Goal: Task Accomplishment & Management: Manage account settings

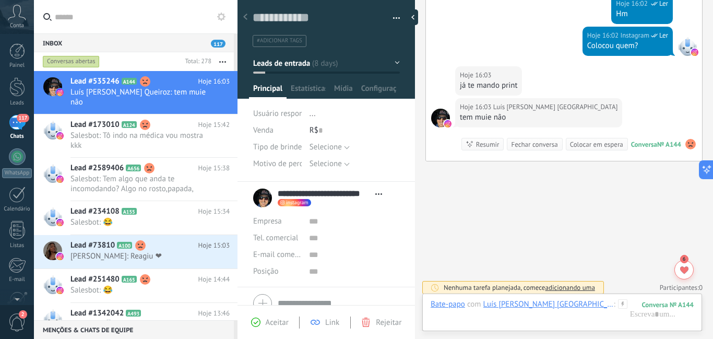
scroll to position [5394, 0]
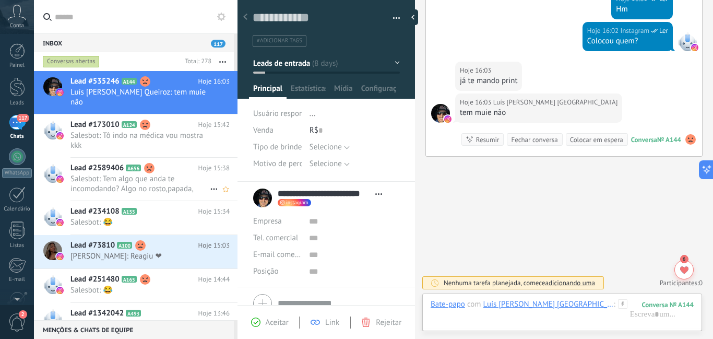
click at [178, 173] on div "Lead #2589406 A656 Hoje 15:38 Salesbot: Tem algo que anda te incomodando? Algo …" at bounding box center [153, 179] width 167 height 43
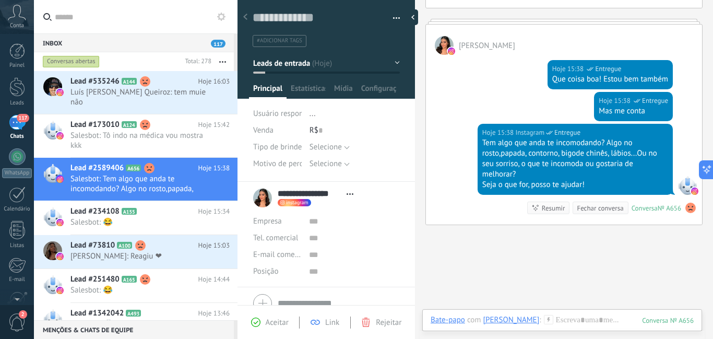
scroll to position [347, 0]
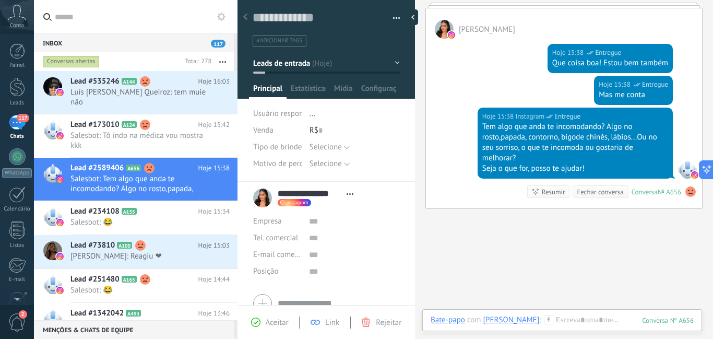
click at [551, 320] on icon at bounding box center [548, 319] width 9 height 9
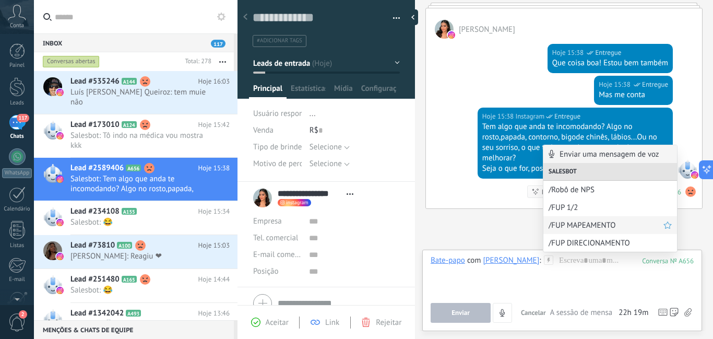
click at [572, 224] on span "/FUP MAPEAMENTO" at bounding box center [606, 225] width 115 height 10
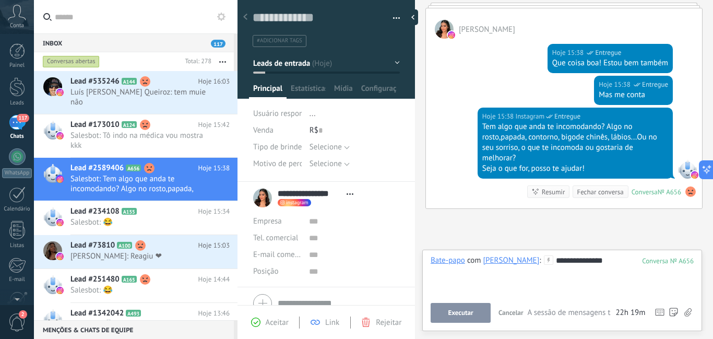
click at [475, 311] on button "Executar" at bounding box center [461, 313] width 60 height 20
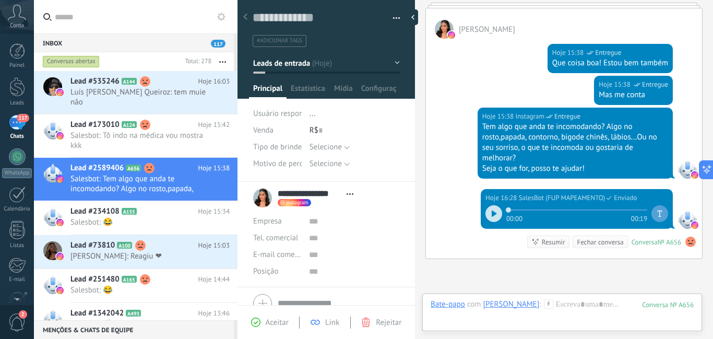
scroll to position [449, 0]
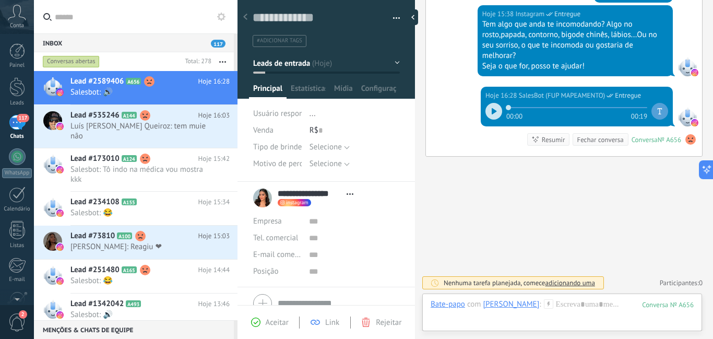
click at [393, 64] on button "Leads de entrada" at bounding box center [326, 63] width 147 height 19
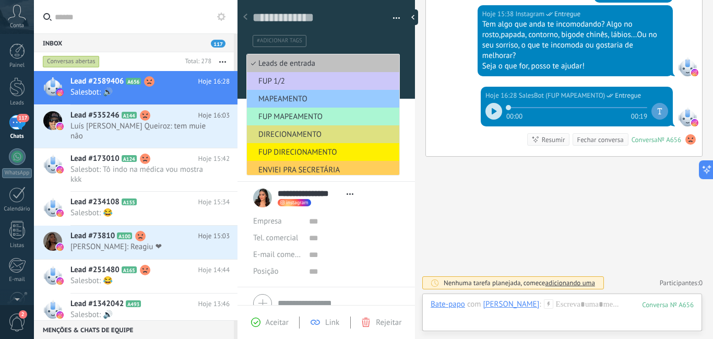
click at [353, 119] on span "FUP MAPEAMENTO" at bounding box center [321, 117] width 149 height 10
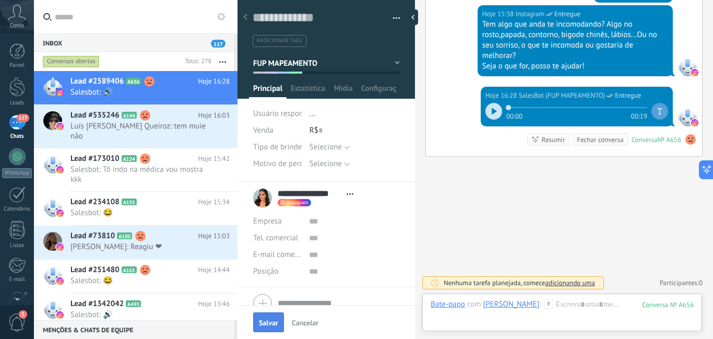
click at [277, 318] on button "Salvar" at bounding box center [268, 322] width 31 height 20
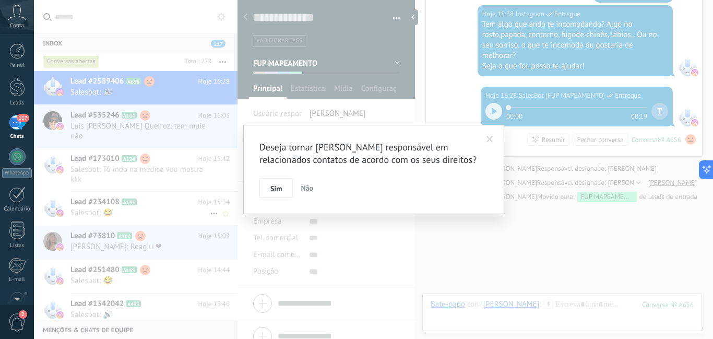
scroll to position [494, 0]
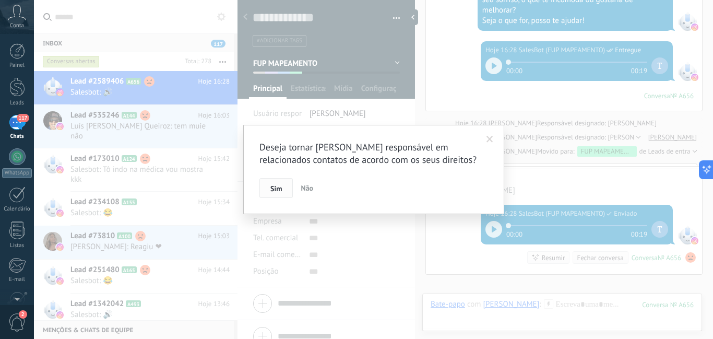
click at [280, 190] on span "Sim" at bounding box center [275, 188] width 11 height 7
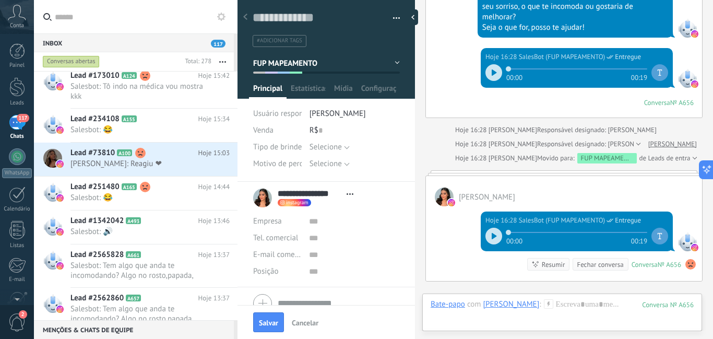
scroll to position [157, 0]
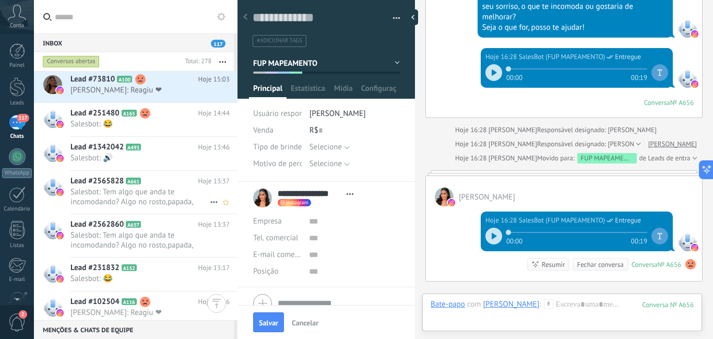
click at [168, 199] on span "Salesbot: Tem algo que anda te incomodando? Algo no rosto,papada, contorno, big…" at bounding box center [139, 197] width 139 height 20
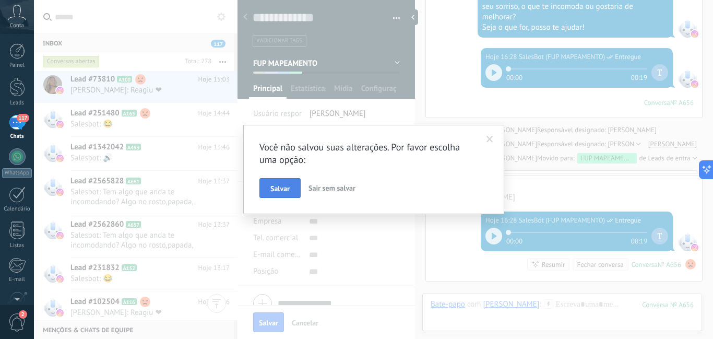
click at [276, 192] on span "Salvar" at bounding box center [279, 188] width 19 height 7
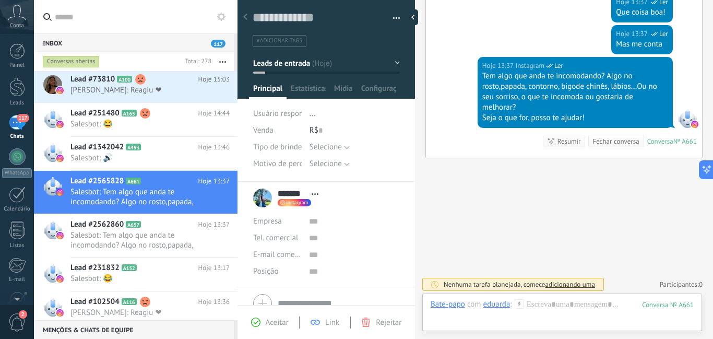
scroll to position [379, 0]
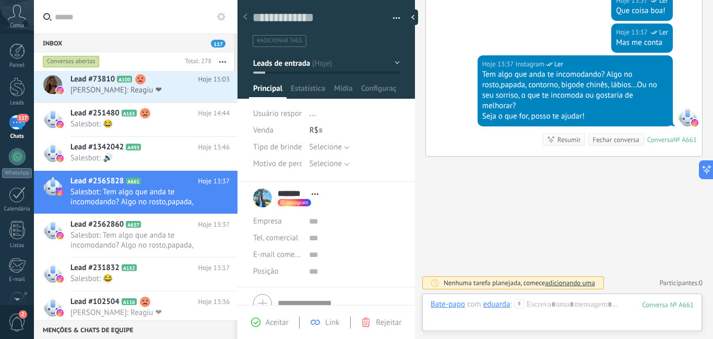
click at [519, 304] on use at bounding box center [519, 303] width 9 height 9
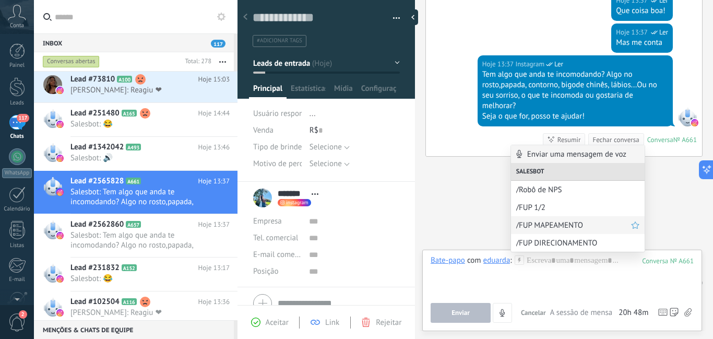
click at [546, 224] on span "/FUP MAPEAMENTO" at bounding box center [573, 225] width 115 height 10
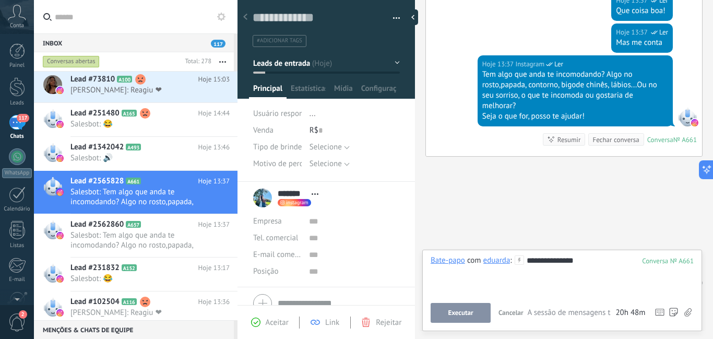
click at [473, 310] on button "Executar" at bounding box center [461, 313] width 60 height 20
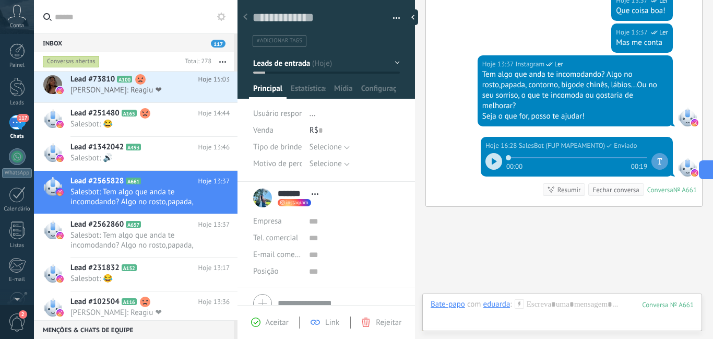
scroll to position [429, 0]
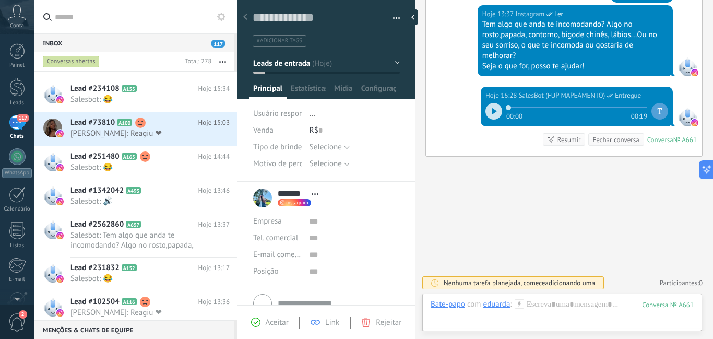
click at [390, 57] on button "Leads de entrada" at bounding box center [326, 63] width 147 height 19
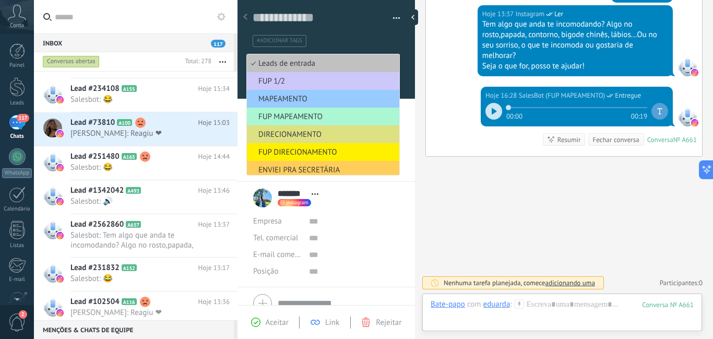
click at [350, 112] on span "FUP MAPEAMENTO" at bounding box center [321, 117] width 149 height 10
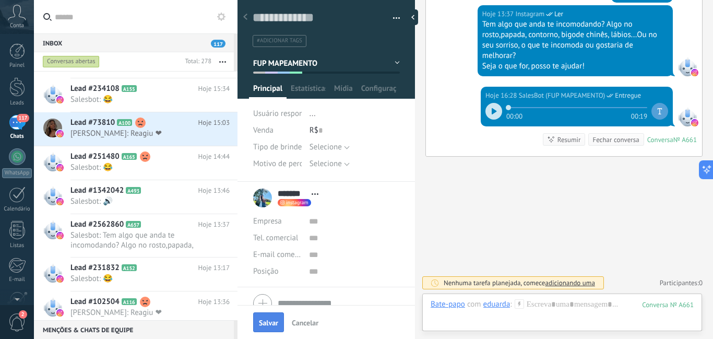
click at [265, 316] on button "Salvar" at bounding box center [268, 322] width 31 height 20
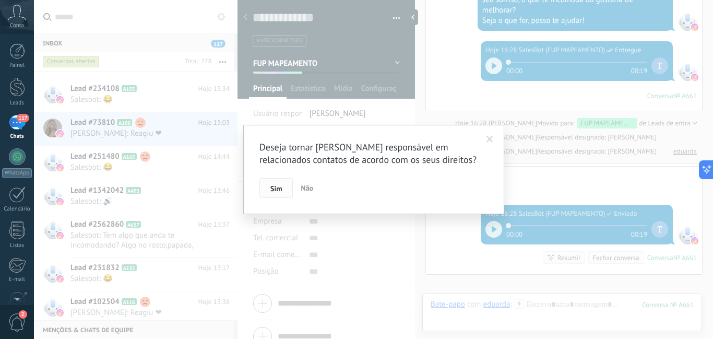
scroll to position [468, 0]
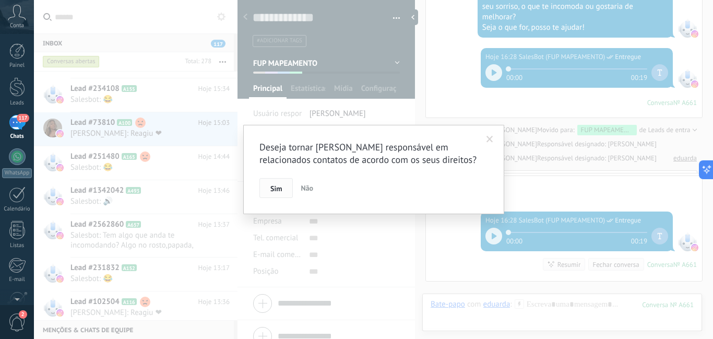
click at [274, 190] on span "Sim" at bounding box center [275, 188] width 11 height 7
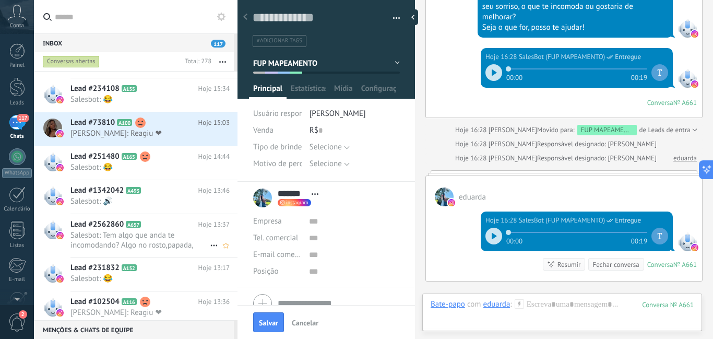
click at [188, 237] on span "Salesbot: Tem algo que anda te incomodando? Algo no rosto,papada, contorno, big…" at bounding box center [139, 240] width 139 height 20
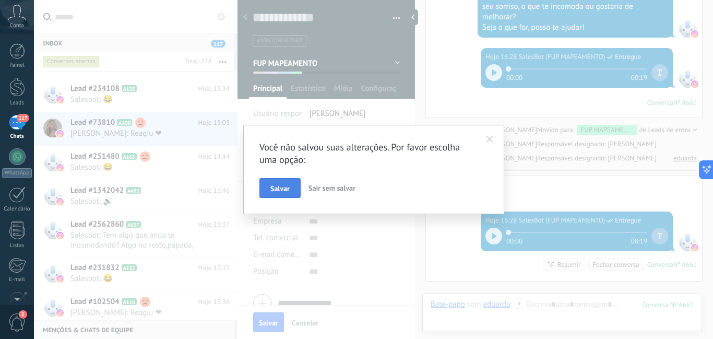
click at [270, 191] on button "Salvar" at bounding box center [279, 188] width 41 height 20
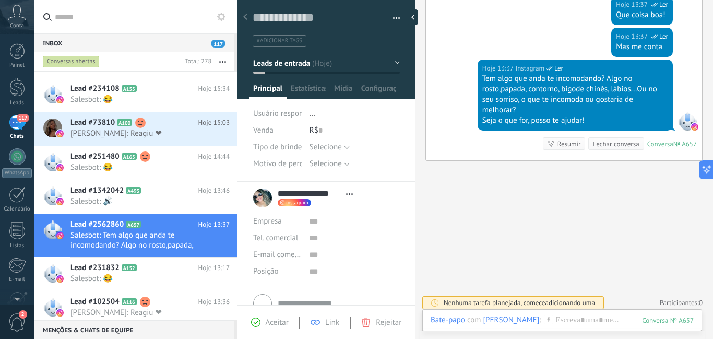
scroll to position [377, 0]
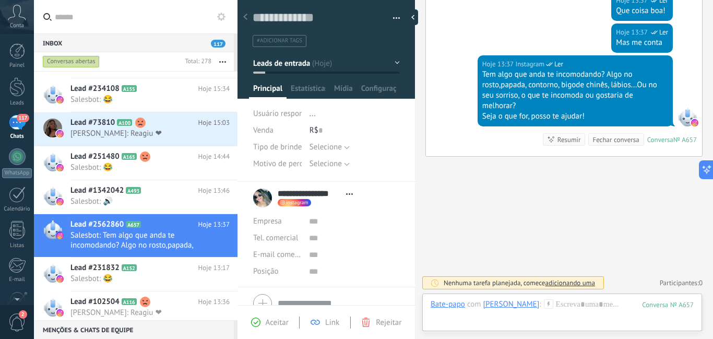
click at [392, 62] on button "Leads de entrada" at bounding box center [326, 63] width 147 height 19
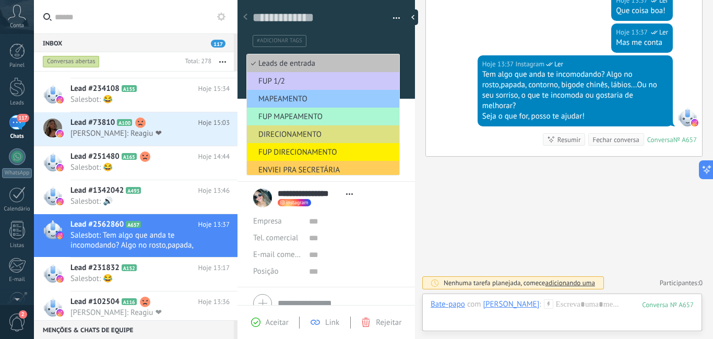
click at [348, 118] on span "FUP MAPEAMENTO" at bounding box center [321, 117] width 149 height 10
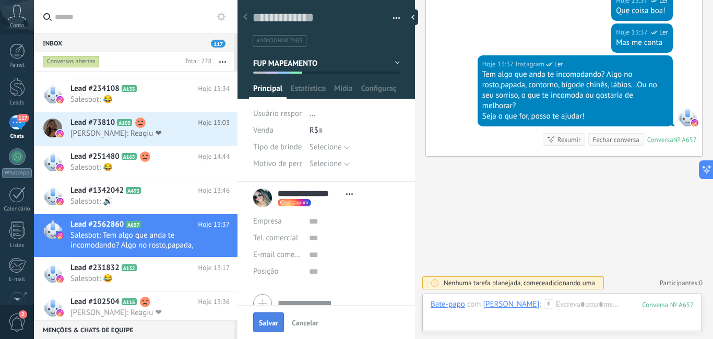
click at [276, 318] on button "Salvar" at bounding box center [268, 322] width 31 height 20
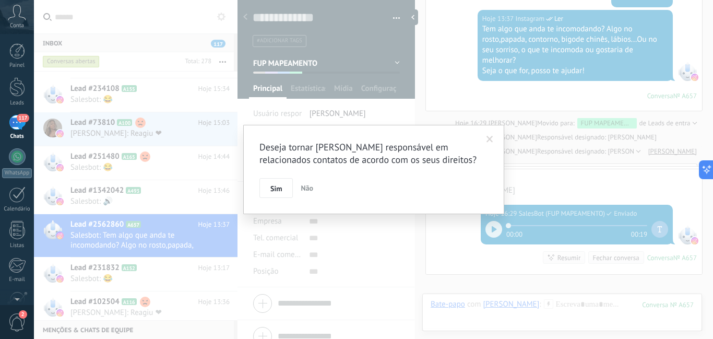
scroll to position [416, 0]
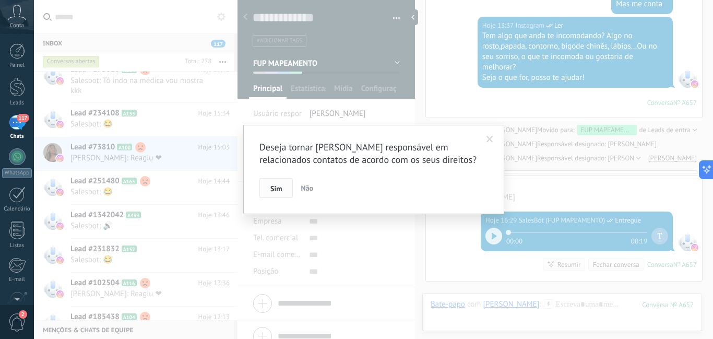
click at [277, 193] on button "Sim" at bounding box center [275, 188] width 33 height 20
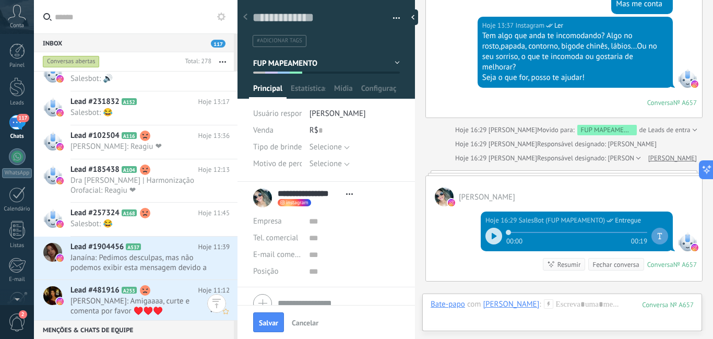
scroll to position [366, 0]
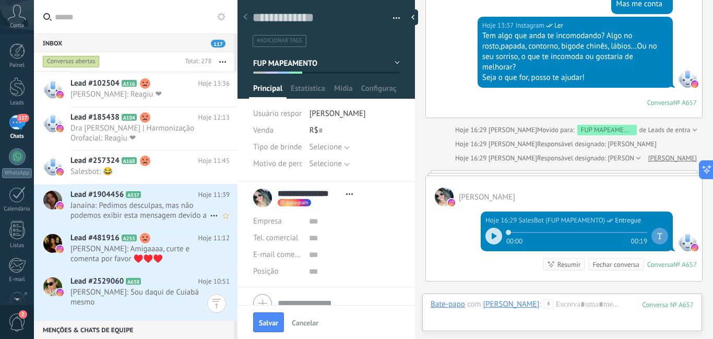
click at [169, 196] on h2 "Lead #1904456 A537" at bounding box center [134, 195] width 128 height 10
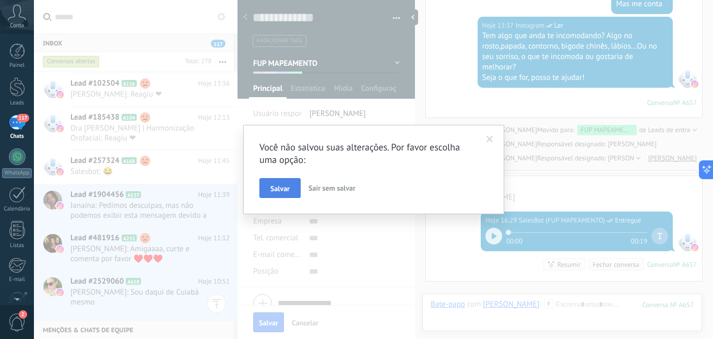
click at [273, 188] on span "Salvar" at bounding box center [279, 188] width 19 height 7
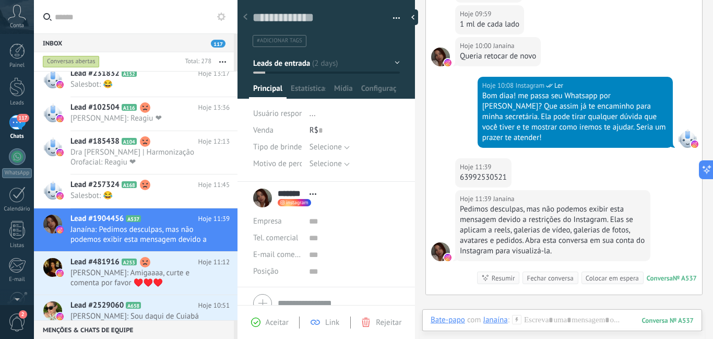
scroll to position [480, 0]
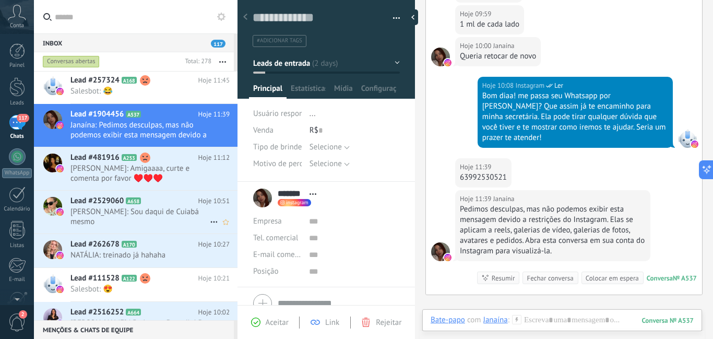
click at [147, 220] on span "[PERSON_NAME]: Sou daqui de Cuiabá mesmo" at bounding box center [139, 217] width 139 height 20
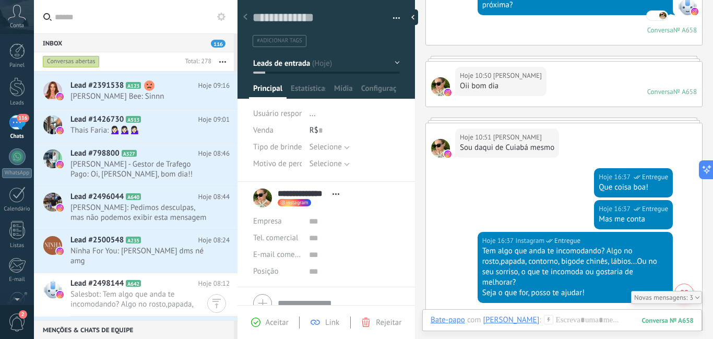
scroll to position [897, 0]
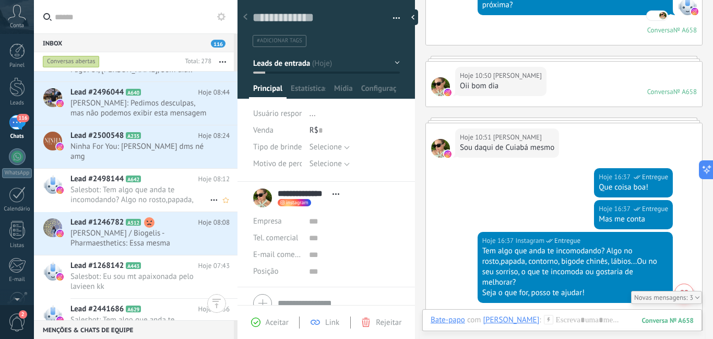
click at [187, 185] on span "Salesbot: Tem algo que anda te incomodando? Algo no rosto,papada, contorno, big…" at bounding box center [139, 195] width 139 height 20
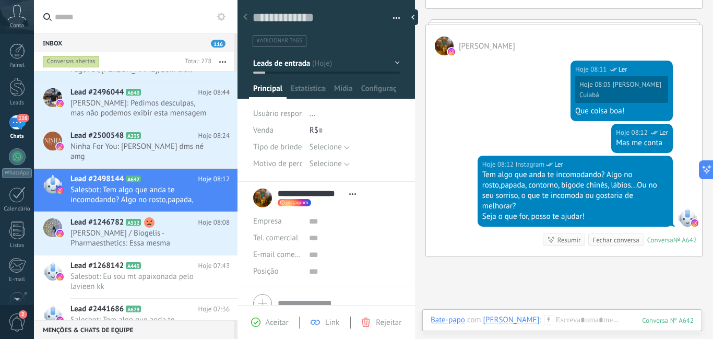
scroll to position [365, 0]
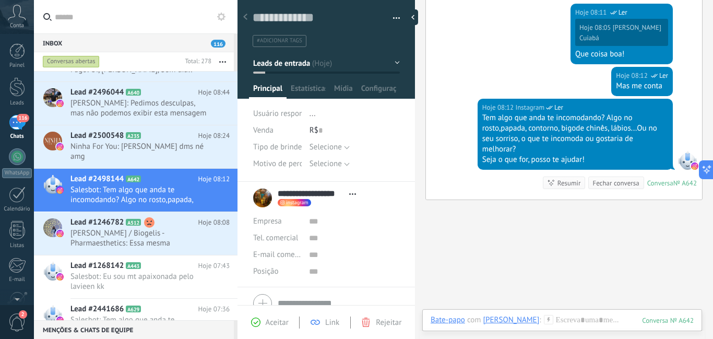
click at [391, 62] on button "Leads de entrada" at bounding box center [326, 63] width 147 height 19
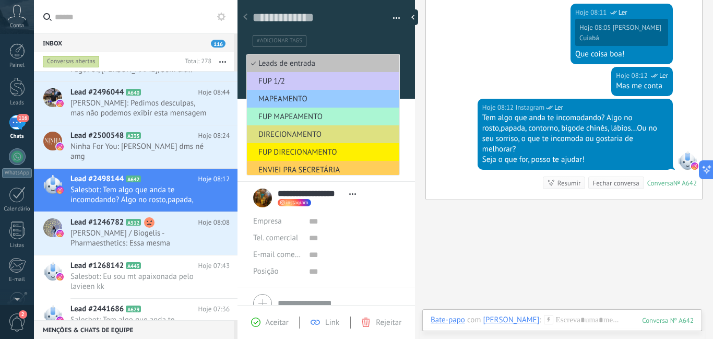
click at [351, 112] on span "FUP MAPEAMENTO" at bounding box center [321, 117] width 149 height 10
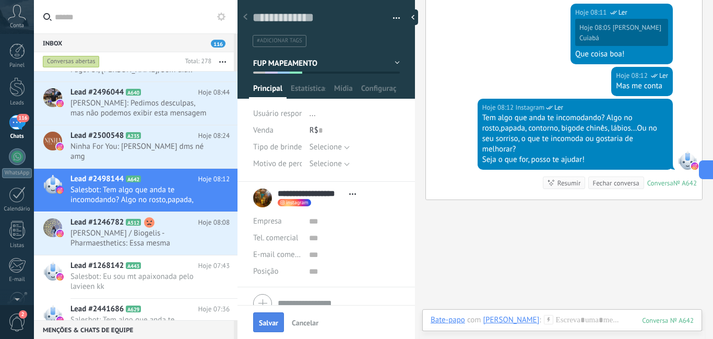
click at [271, 319] on span "Salvar" at bounding box center [268, 322] width 19 height 7
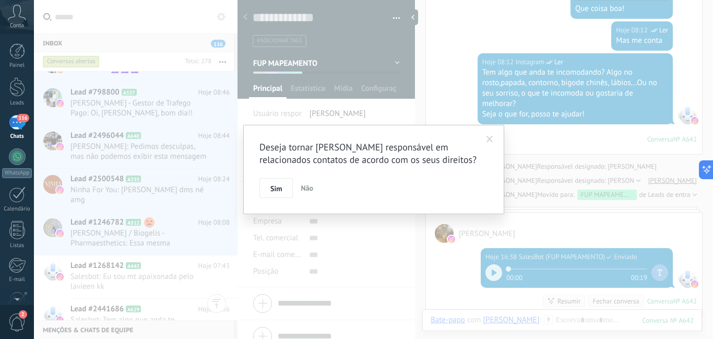
scroll to position [907, 0]
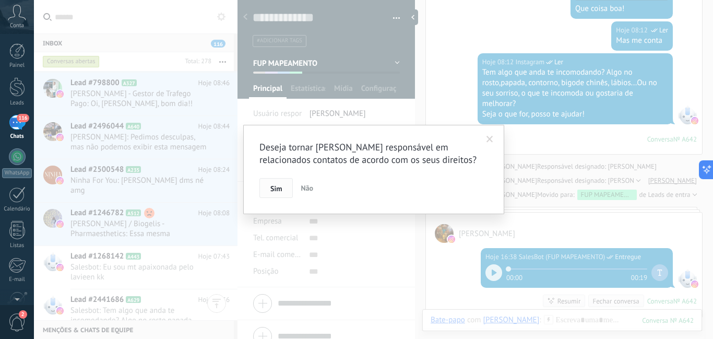
click at [266, 185] on button "Sim" at bounding box center [275, 188] width 33 height 20
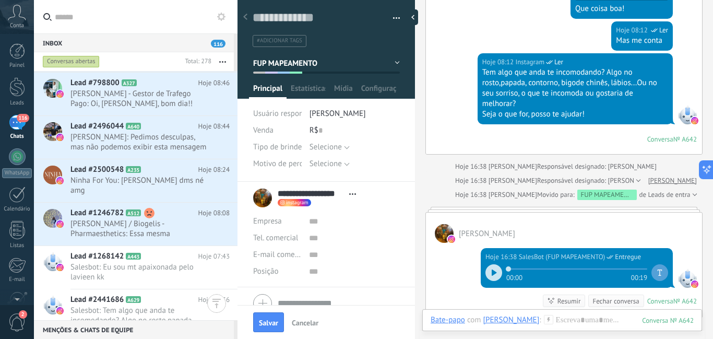
scroll to position [1011, 0]
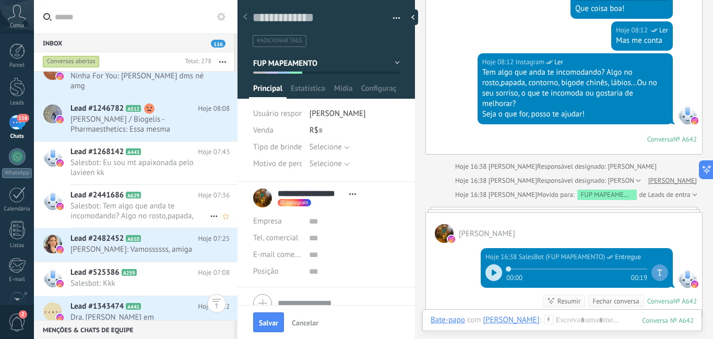
click at [181, 201] on span "Salesbot: Tem algo que anda te incomodando? Algo no rosto,papada, contorno, big…" at bounding box center [139, 211] width 139 height 20
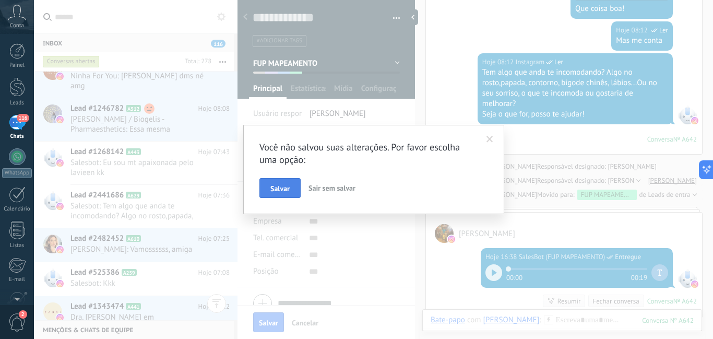
click at [278, 195] on button "Salvar" at bounding box center [279, 188] width 41 height 20
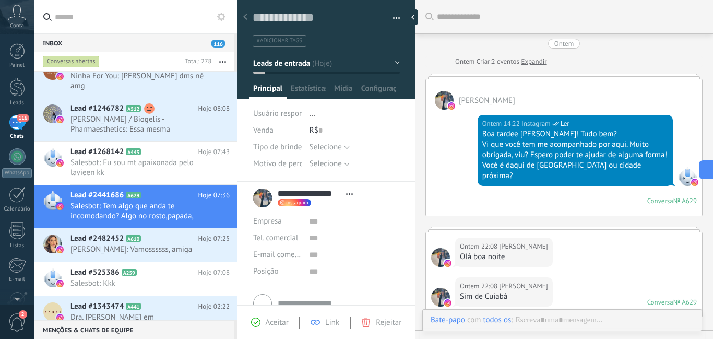
scroll to position [361, 0]
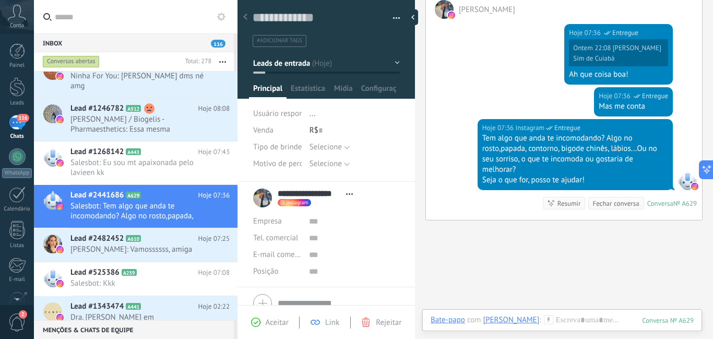
click at [392, 61] on button "Leads de entrada" at bounding box center [326, 63] width 147 height 19
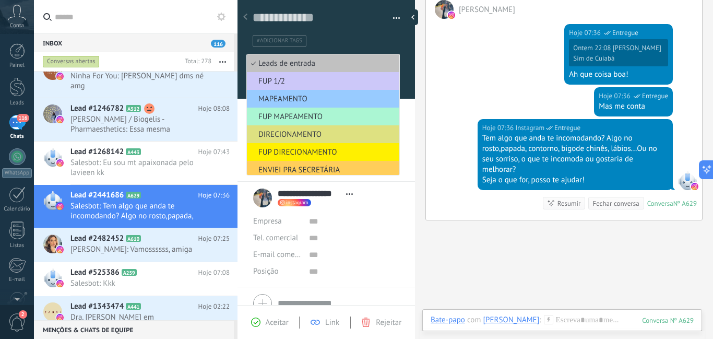
click at [343, 112] on span "FUP MAPEAMENTO" at bounding box center [321, 117] width 149 height 10
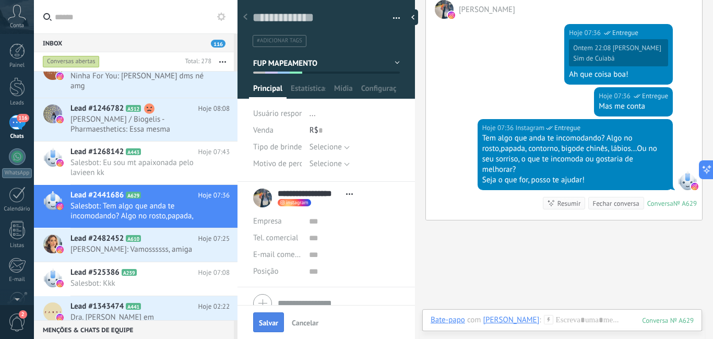
click at [267, 321] on span "Salvar" at bounding box center [268, 322] width 19 height 7
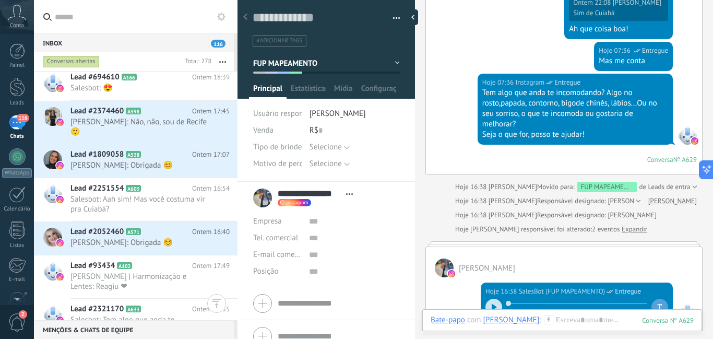
scroll to position [1533, 0]
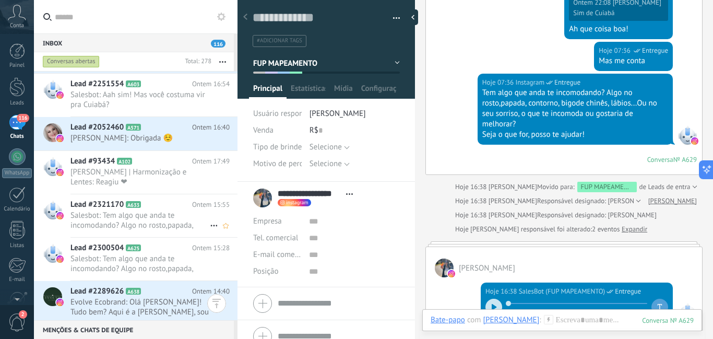
click at [183, 212] on span "Salesbot: Tem algo que anda te incomodando? Algo no rosto,papada, contorno, big…" at bounding box center [139, 220] width 139 height 20
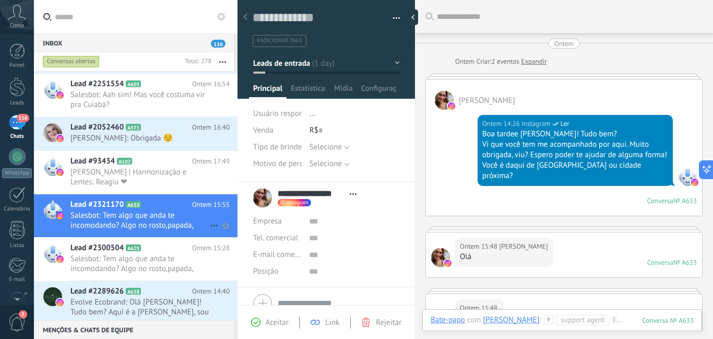
scroll to position [315, 0]
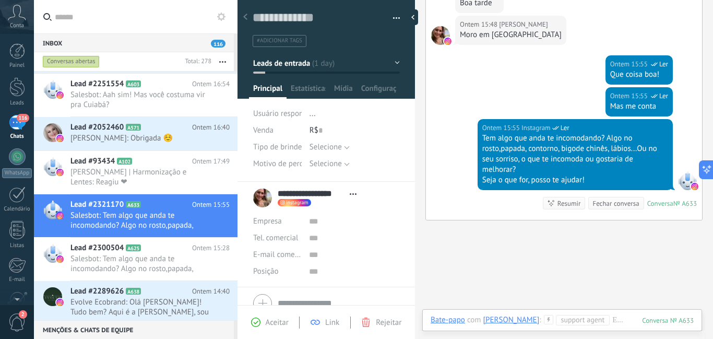
click at [393, 62] on button "Leads de entrada" at bounding box center [326, 63] width 147 height 19
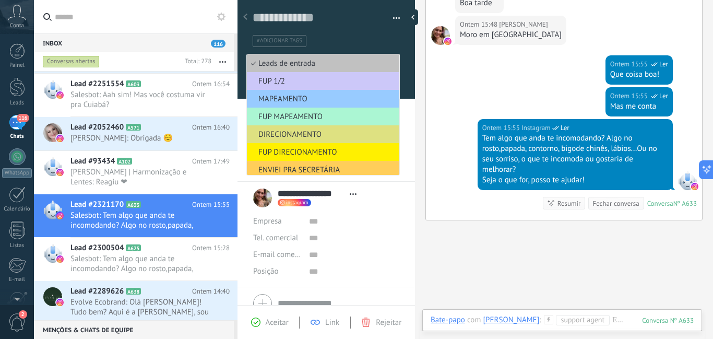
click at [359, 113] on span "FUP MAPEAMENTO" at bounding box center [321, 117] width 149 height 10
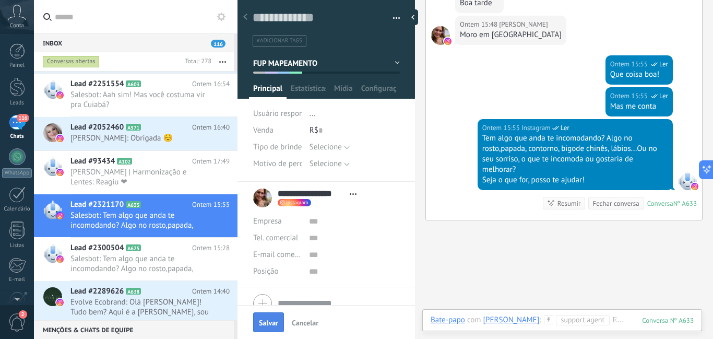
click at [271, 323] on span "Salvar" at bounding box center [268, 322] width 19 height 7
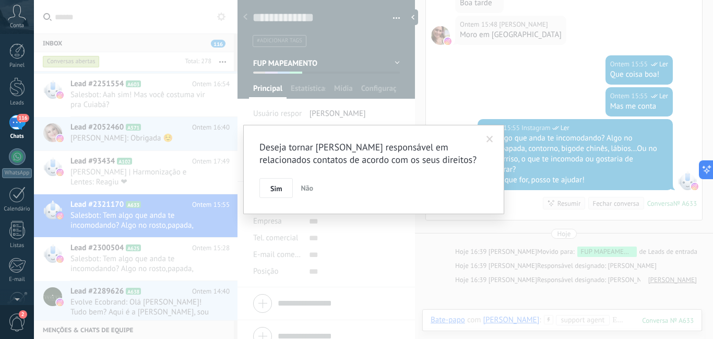
scroll to position [380, 0]
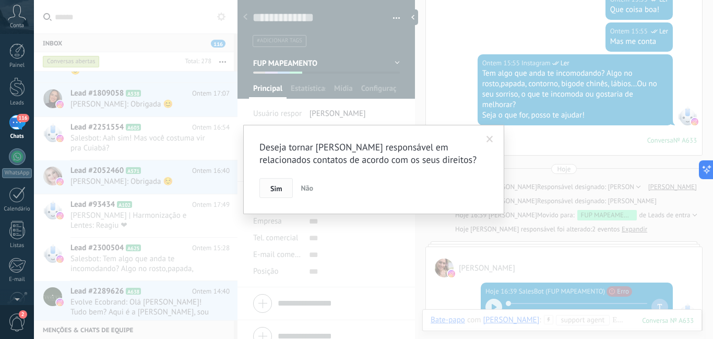
click at [278, 182] on button "Sim" at bounding box center [275, 188] width 33 height 20
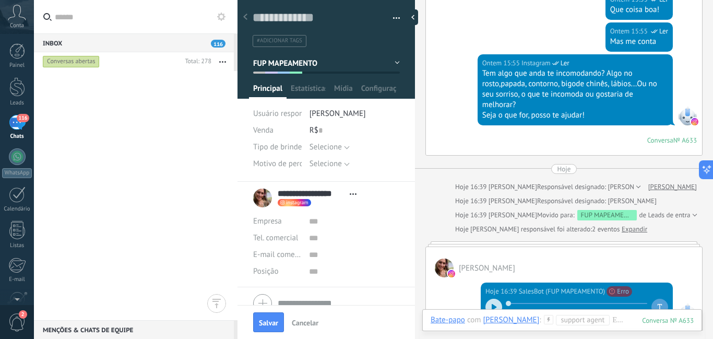
scroll to position [0, 0]
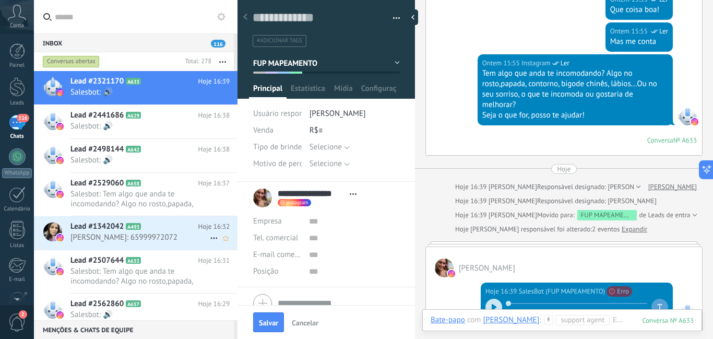
click at [170, 231] on h2 "Lead #1342042 A493" at bounding box center [134, 226] width 128 height 10
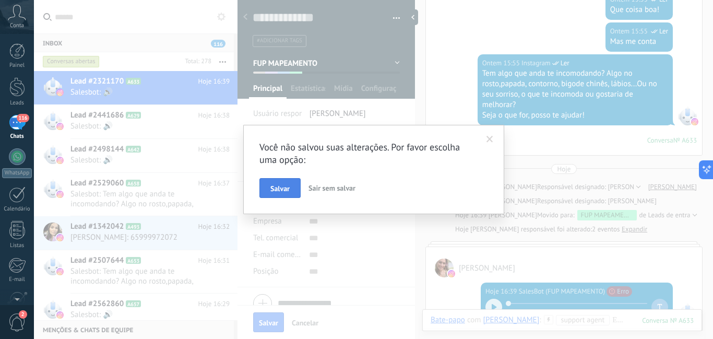
click at [289, 190] on span "Salvar" at bounding box center [279, 188] width 19 height 7
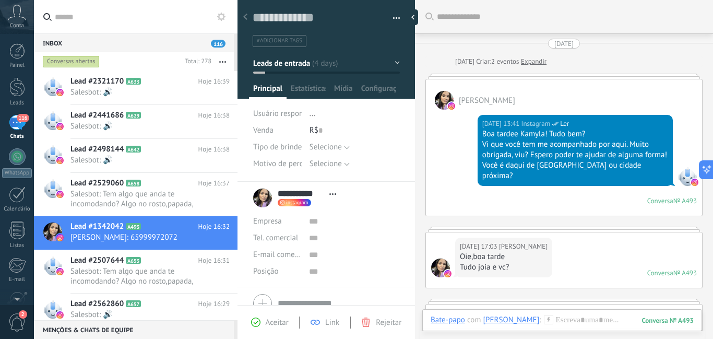
click at [392, 58] on button "Leads de entrada" at bounding box center [326, 63] width 147 height 19
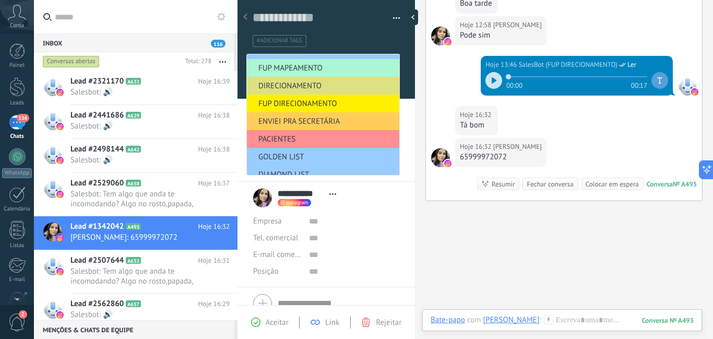
scroll to position [52, 0]
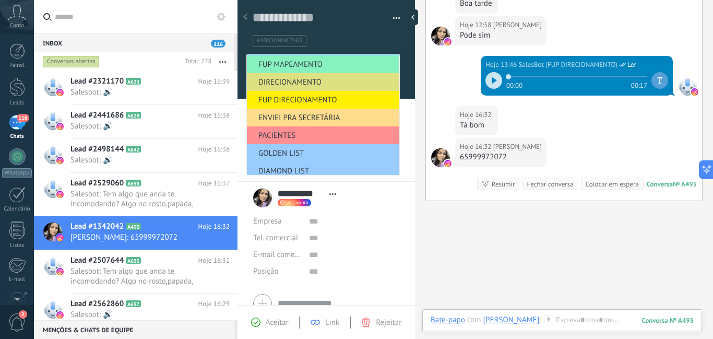
click at [327, 115] on span "ENVIEI PRA SECRETÁRIA" at bounding box center [321, 118] width 149 height 10
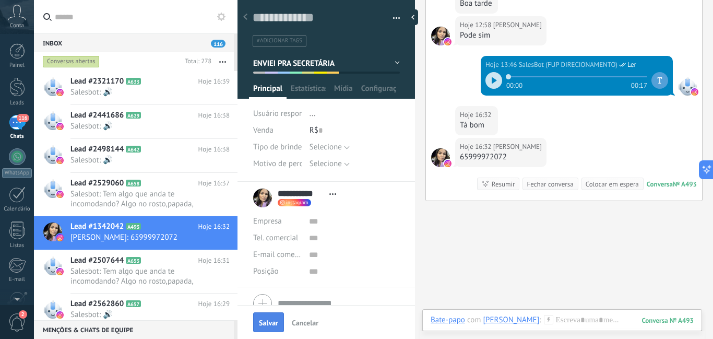
click at [271, 326] on span "Salvar" at bounding box center [268, 322] width 19 height 7
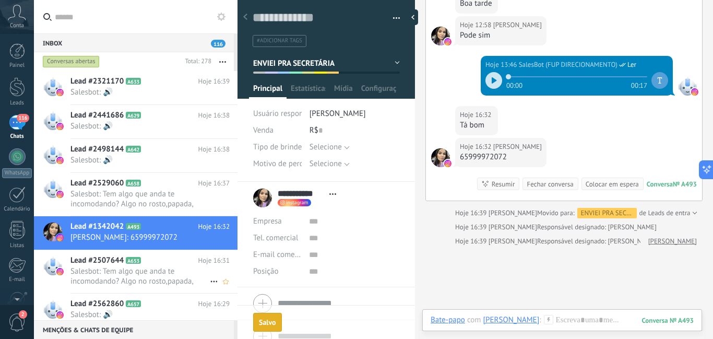
scroll to position [844, 0]
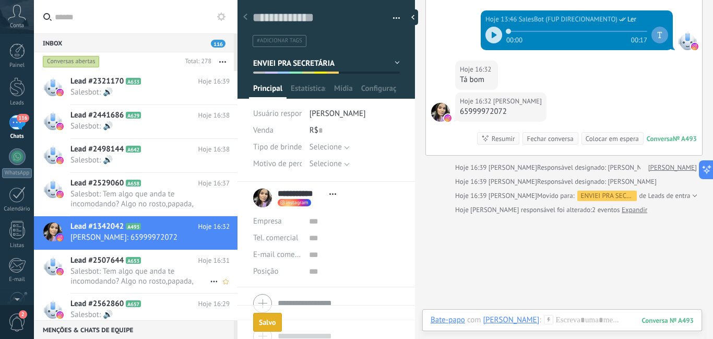
click at [183, 266] on div "Lead #2507644 A653 Hoje 16:31 Salesbot: Tem algo que anda te incomodando? Algo …" at bounding box center [153, 271] width 167 height 43
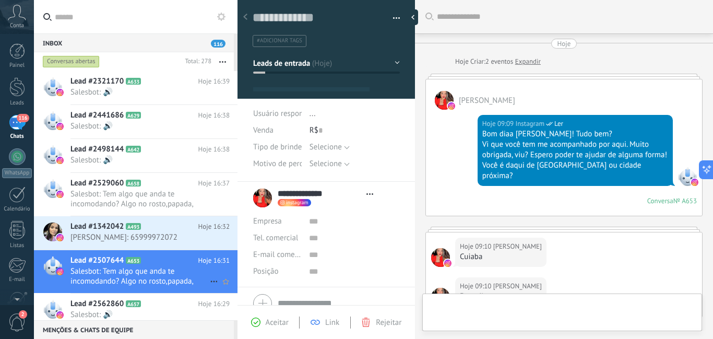
type textarea "**********"
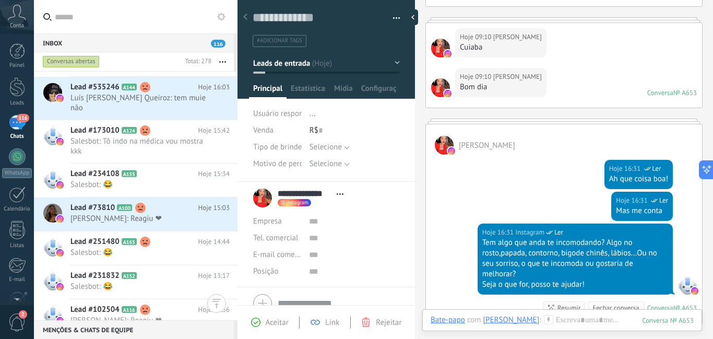
scroll to position [470, 0]
